Goal: Information Seeking & Learning: Learn about a topic

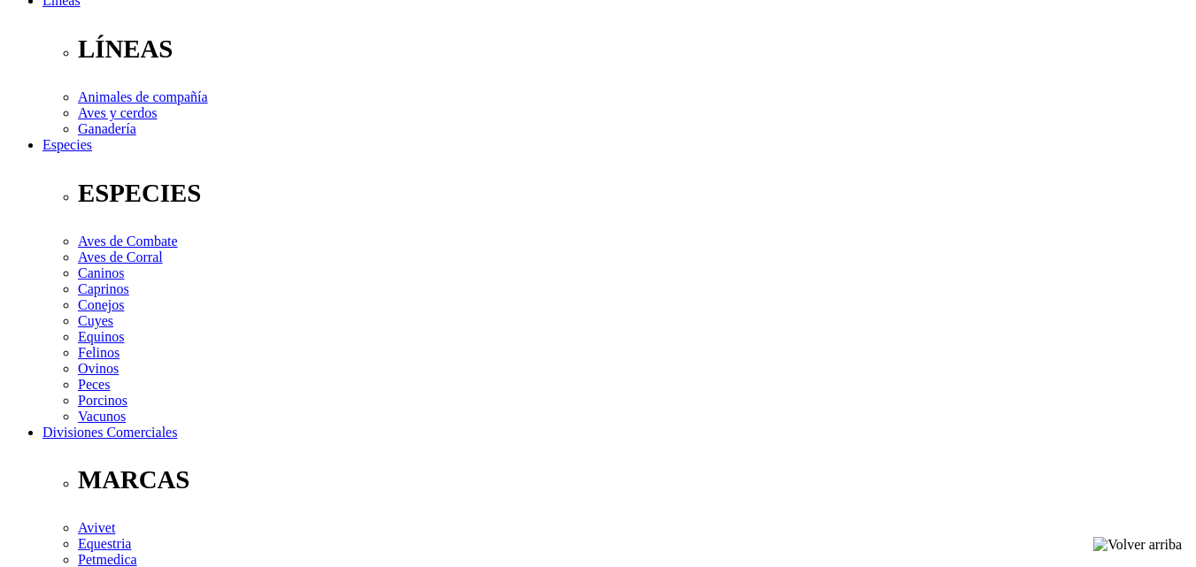
scroll to position [551, 0]
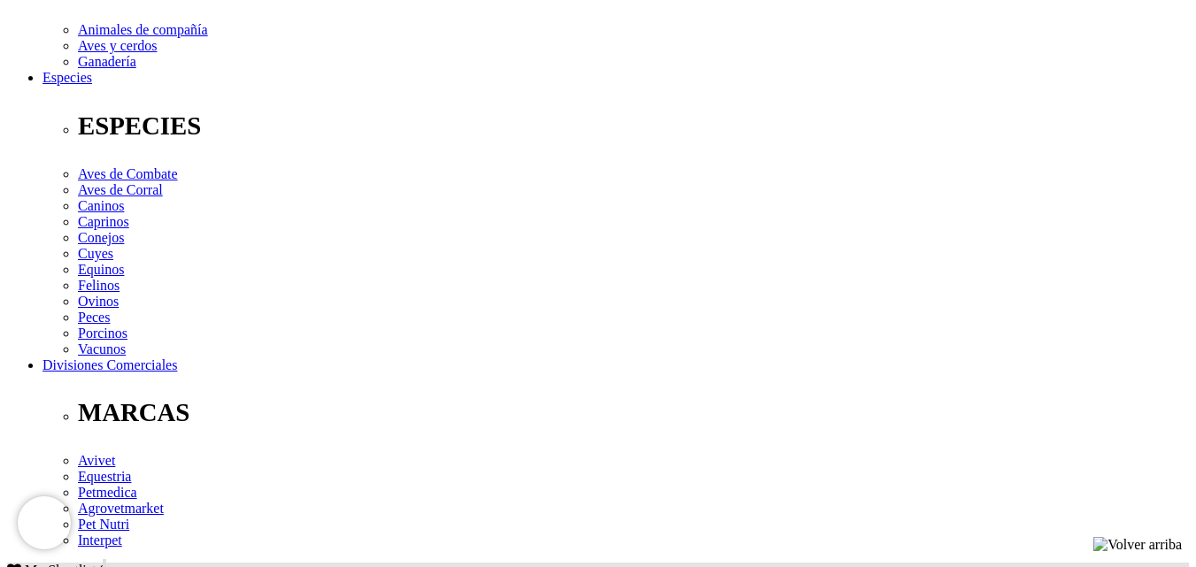
scroll to position [606, 0]
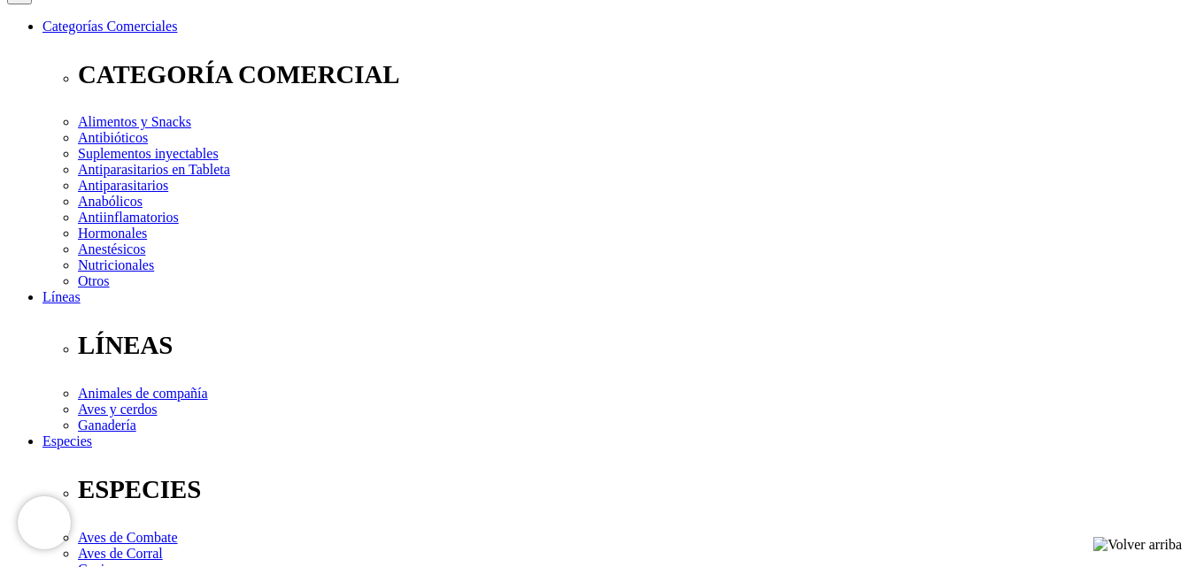
scroll to position [0, 0]
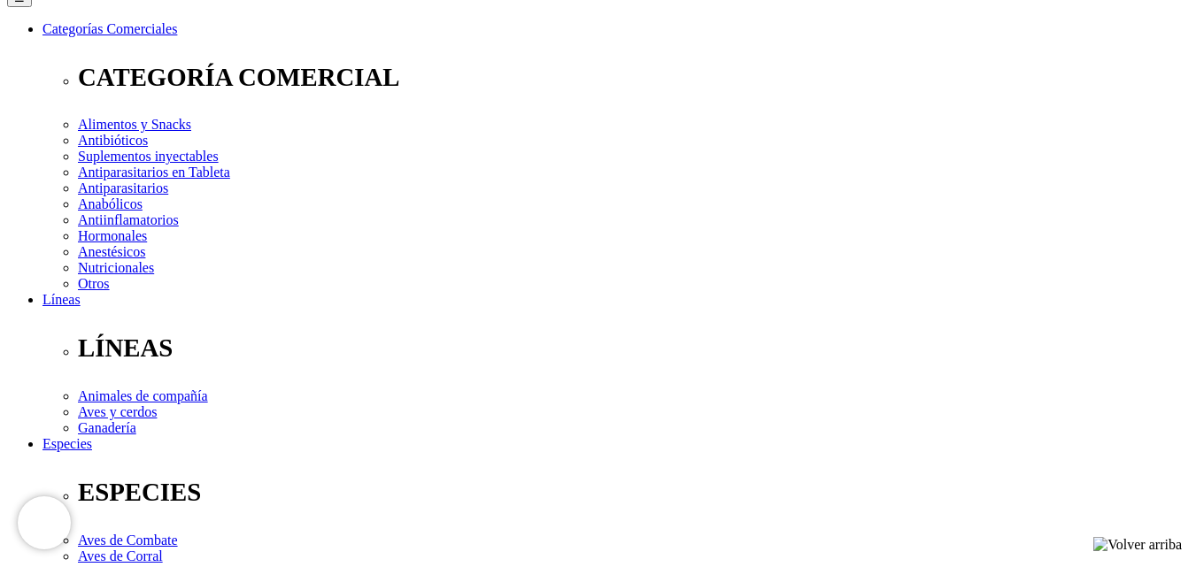
scroll to position [253, 0]
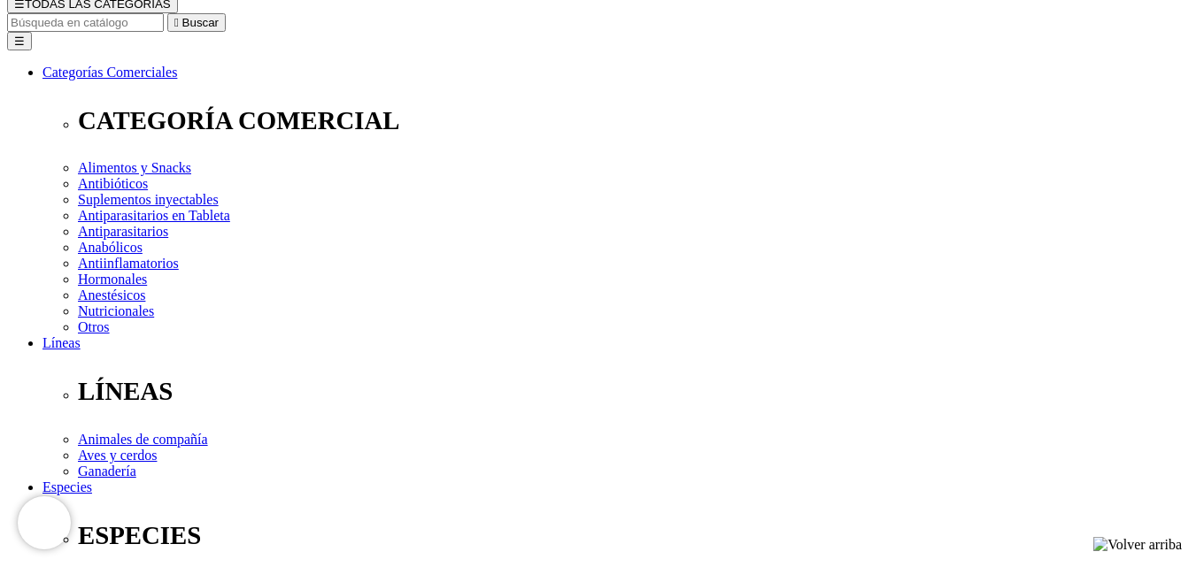
scroll to position [208, 0]
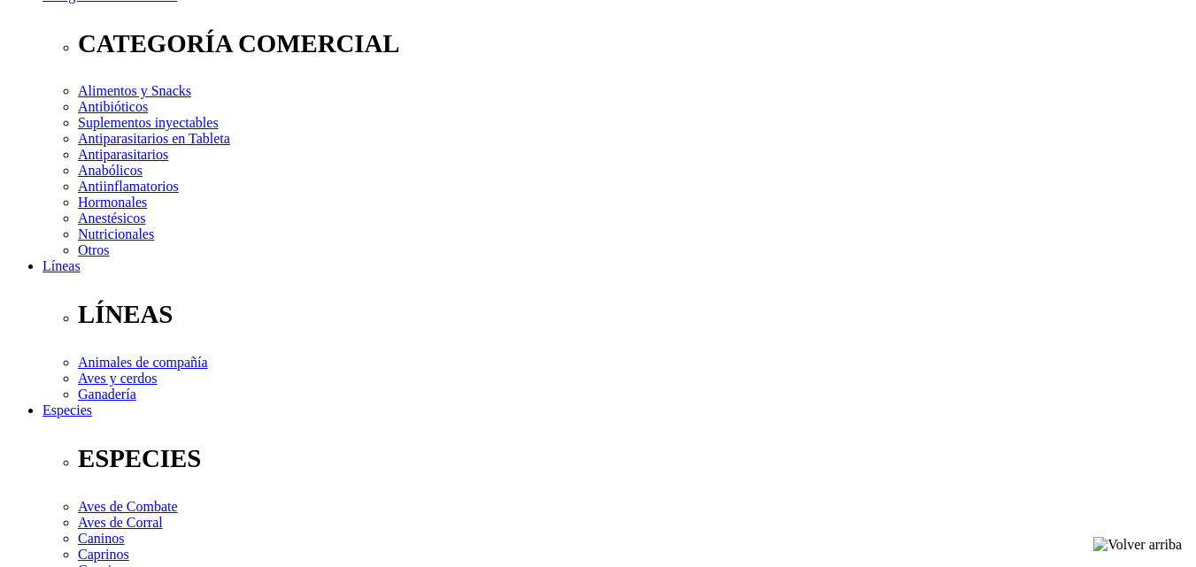
scroll to position [296, 0]
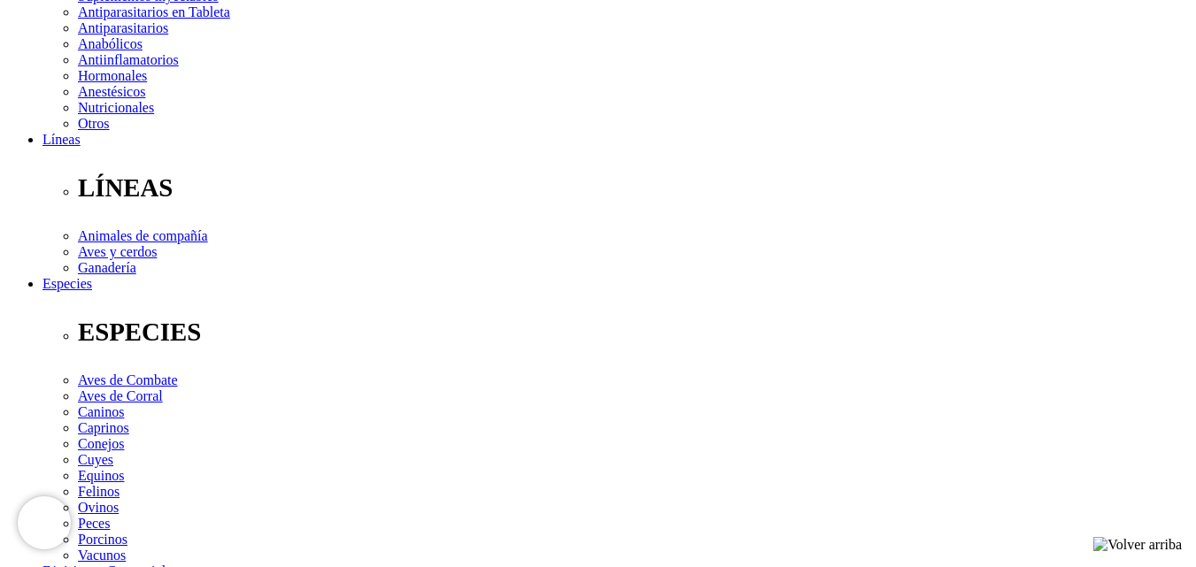
scroll to position [416, 0]
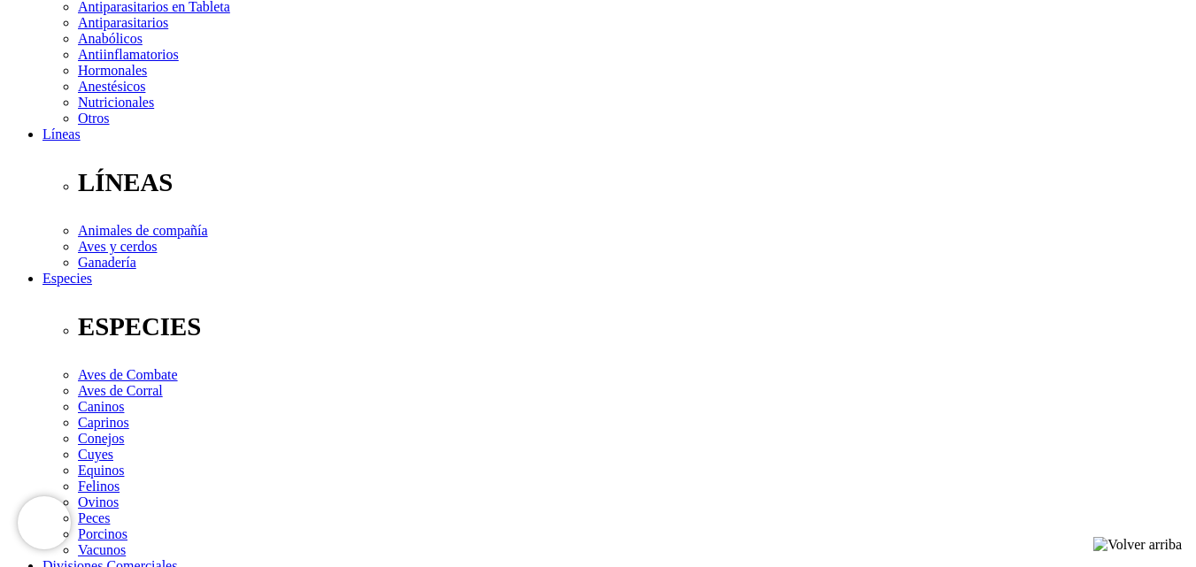
checkbox input "true"
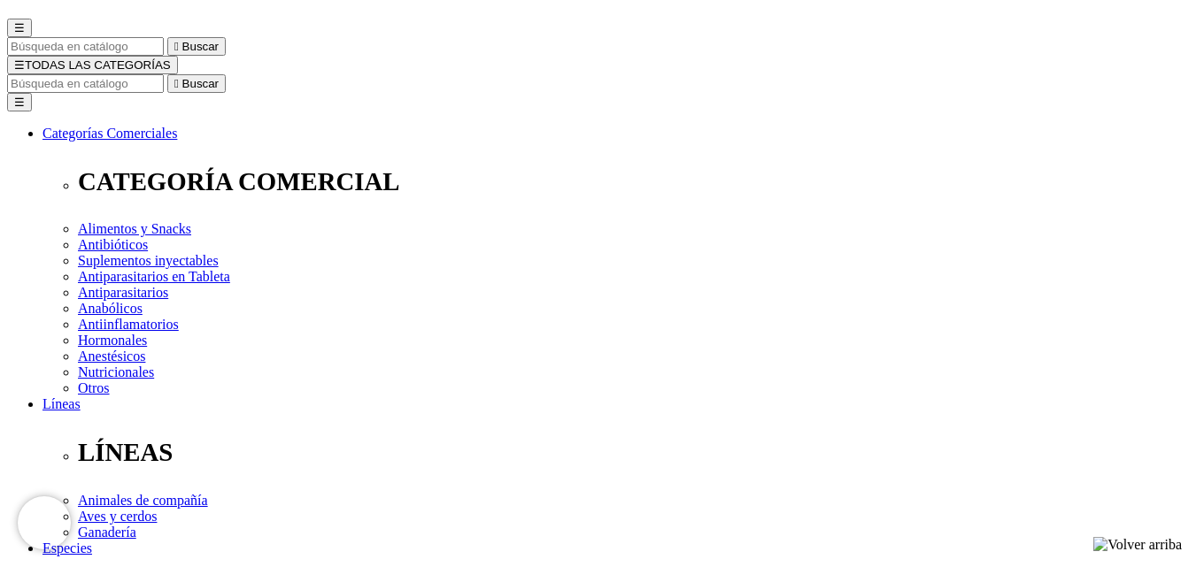
scroll to position [149, 0]
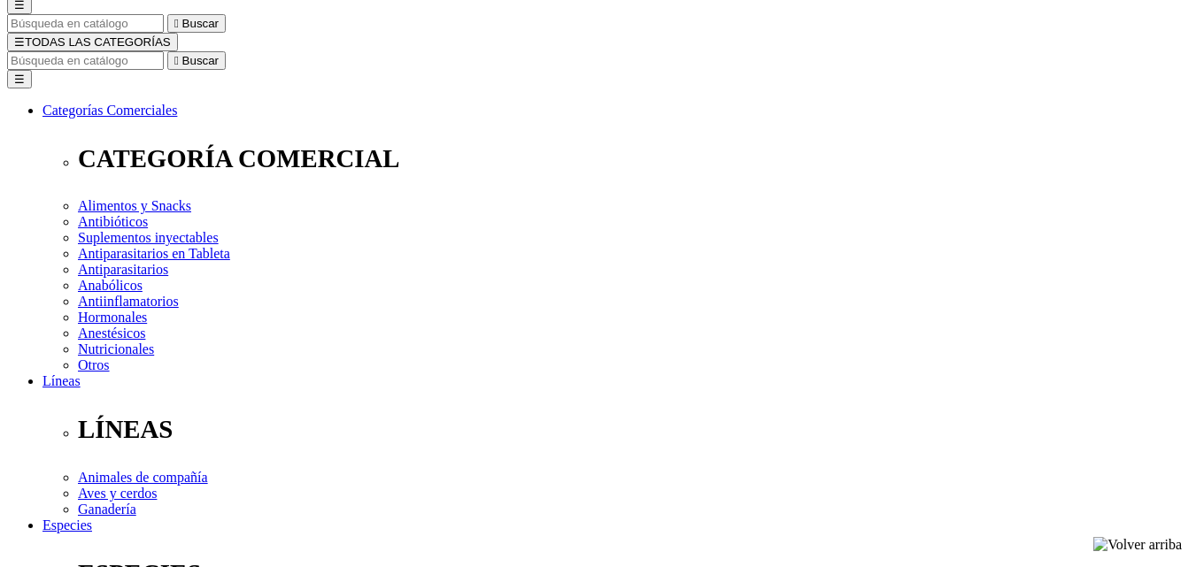
scroll to position [170, 0]
checkbox input "false"
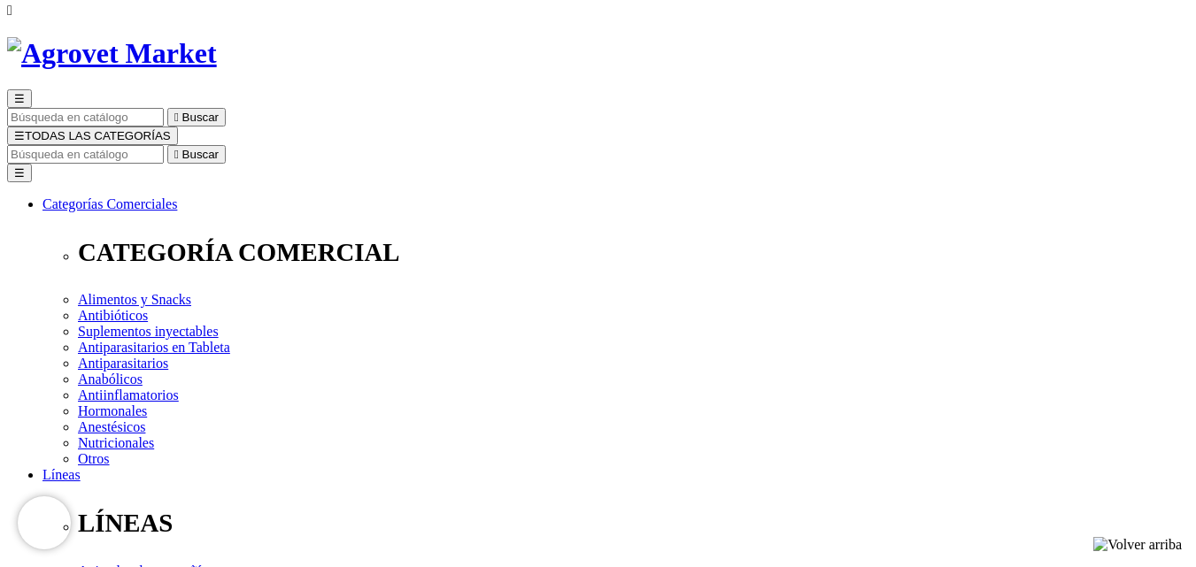
scroll to position [161, 0]
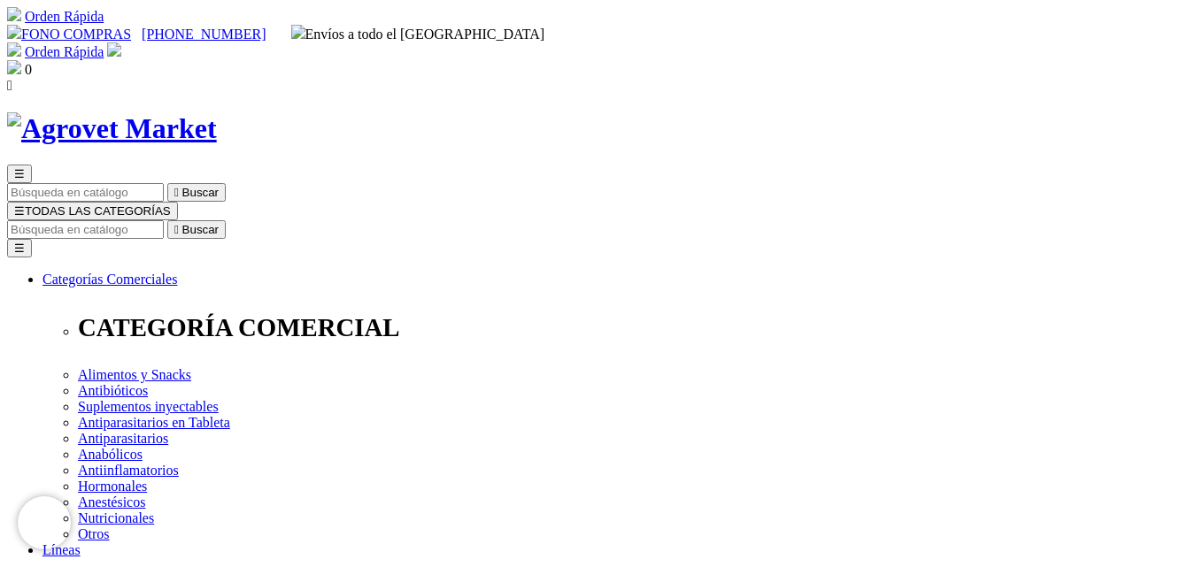
click at [164, 220] on input "Buscar" at bounding box center [85, 229] width 157 height 19
type input "petonic"
click at [528, 220] on button " Buscar" at bounding box center [557, 229] width 58 height 19
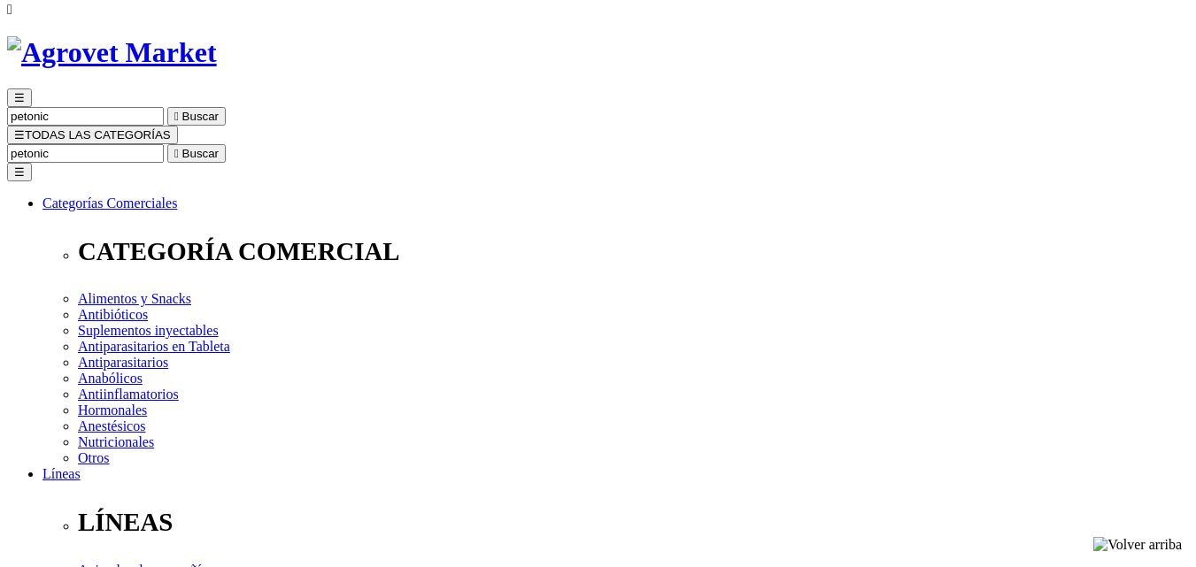
scroll to position [79, 0]
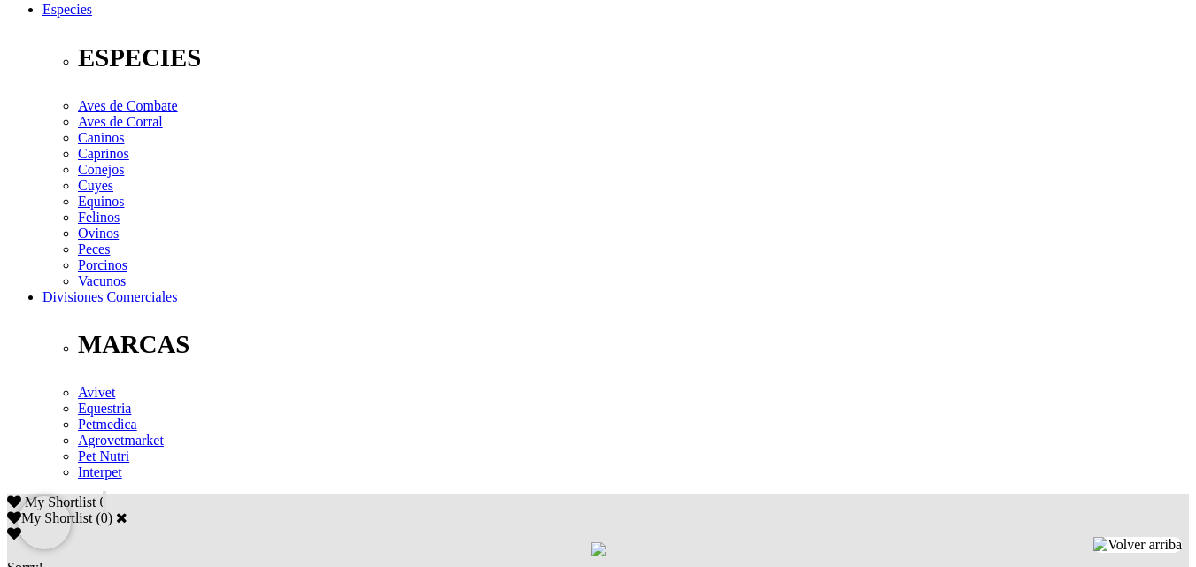
scroll to position [686, 0]
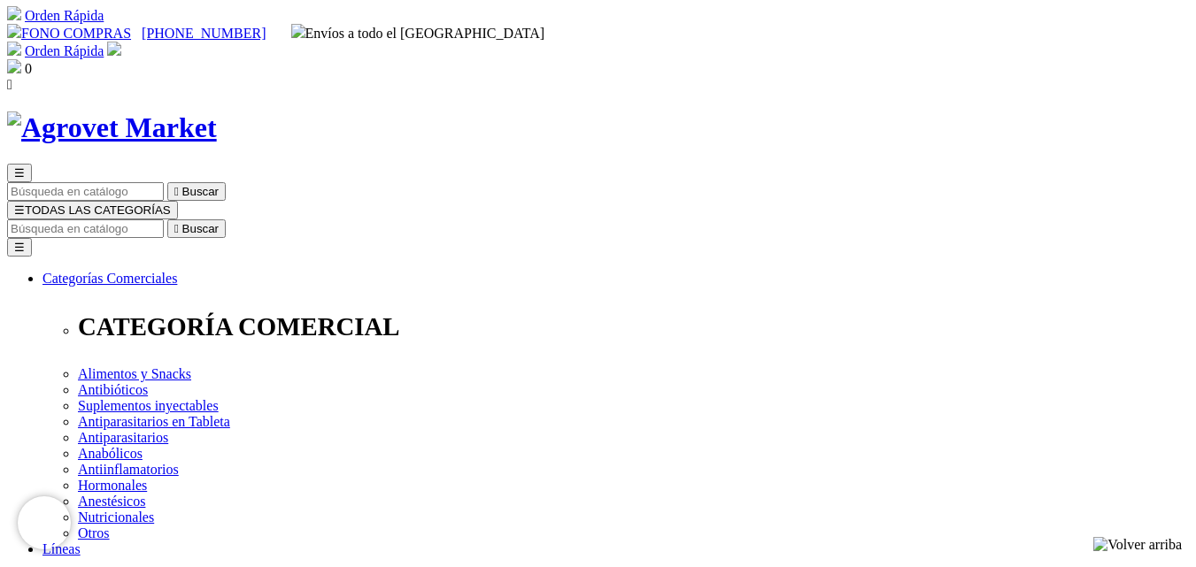
scroll to position [0, 0]
